Goal: Find specific page/section: Find specific page/section

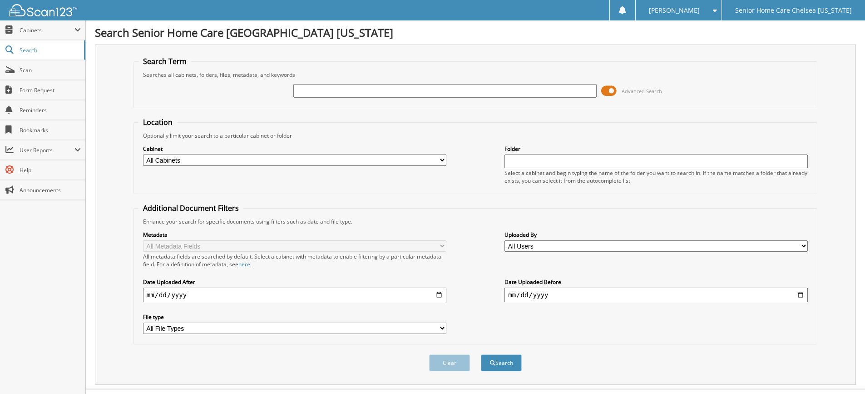
click at [335, 94] on input "text" at bounding box center [444, 91] width 303 height 14
type input "[PERSON_NAME]"
click at [481, 354] on button "Search" at bounding box center [501, 362] width 41 height 17
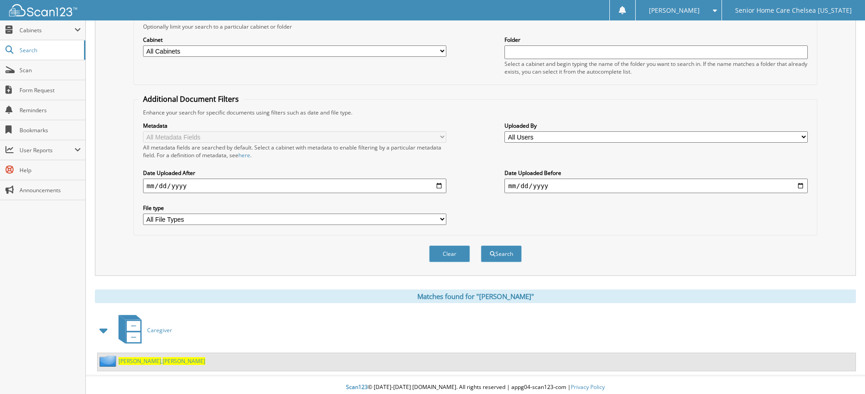
scroll to position [114, 0]
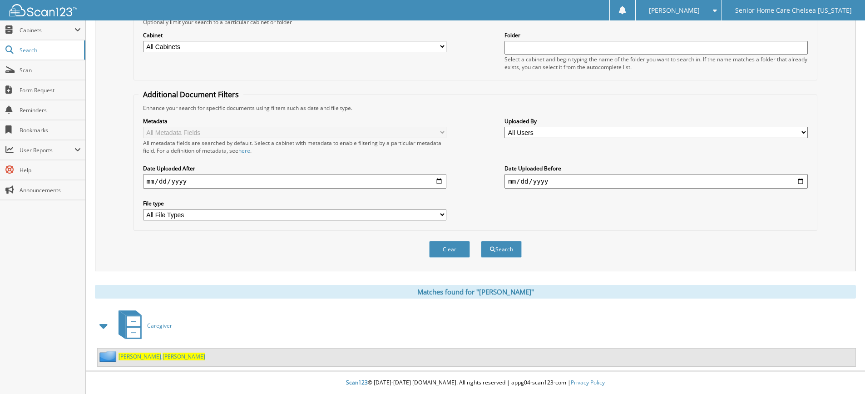
click at [163, 356] on span "Valerie" at bounding box center [184, 356] width 43 height 8
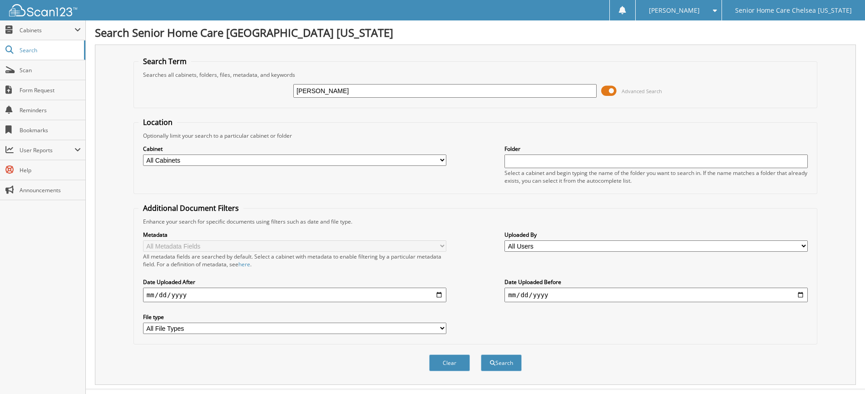
type input "[PERSON_NAME]"
click at [481, 354] on button "Search" at bounding box center [501, 362] width 41 height 17
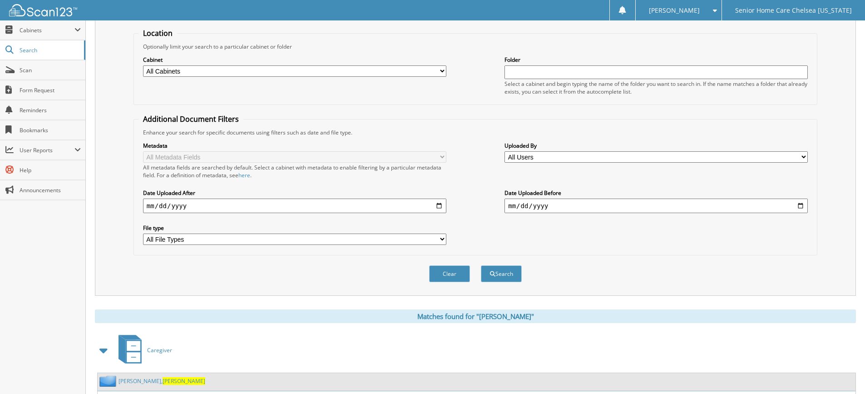
scroll to position [172, 0]
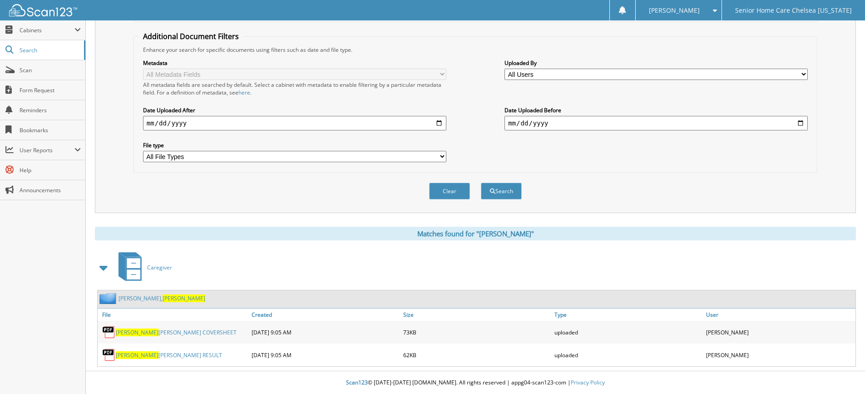
click at [163, 296] on span "Raymonde" at bounding box center [184, 298] width 43 height 8
